Goal: Task Accomplishment & Management: Manage account settings

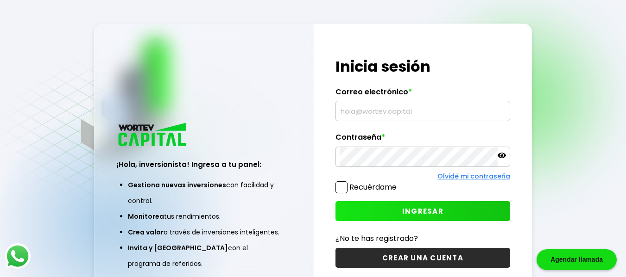
click at [368, 109] on input "text" at bounding box center [422, 110] width 166 height 19
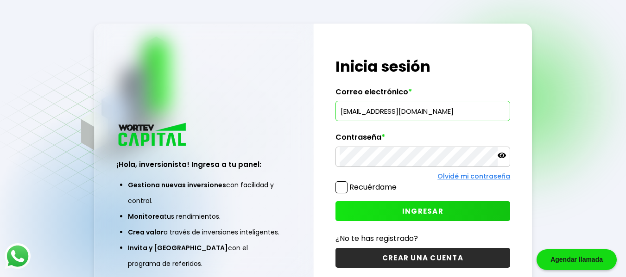
type input "[EMAIL_ADDRESS][DOMAIN_NAME]"
click at [434, 207] on span "INGRESAR" at bounding box center [422, 212] width 41 height 10
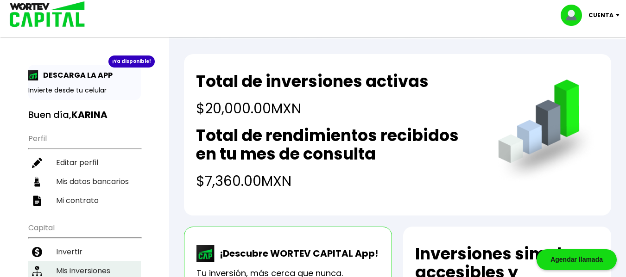
click at [88, 274] on li "Mis inversiones" at bounding box center [84, 271] width 113 height 19
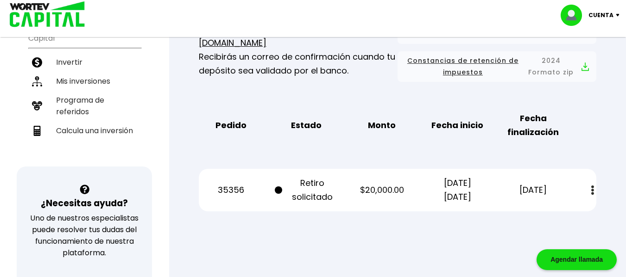
scroll to position [191, 0]
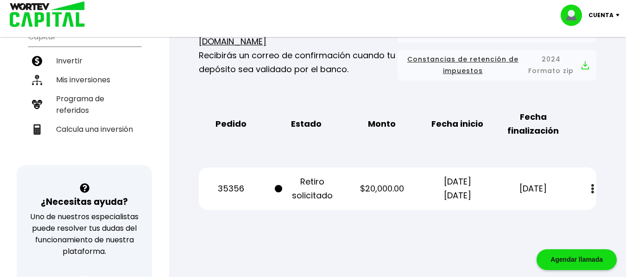
click at [594, 191] on img at bounding box center [592, 189] width 3 height 10
click at [435, 96] on div "Mis inversiones Como inversionista activo de WORTEV CAPITAL, apoyas el crecimie…" at bounding box center [397, 60] width 427 height 330
